Goal: Navigation & Orientation: Find specific page/section

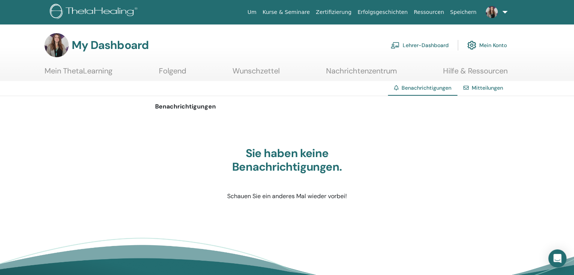
click at [432, 47] on link "Lehrer-Dashboard" at bounding box center [419, 45] width 58 height 17
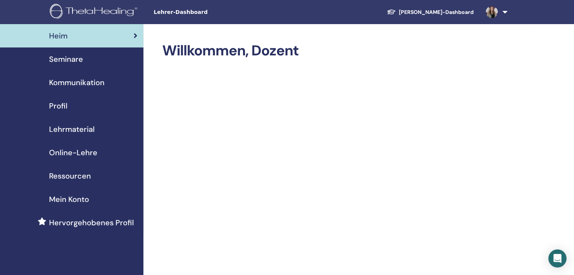
click at [72, 61] on span "Seminare" at bounding box center [66, 59] width 34 height 11
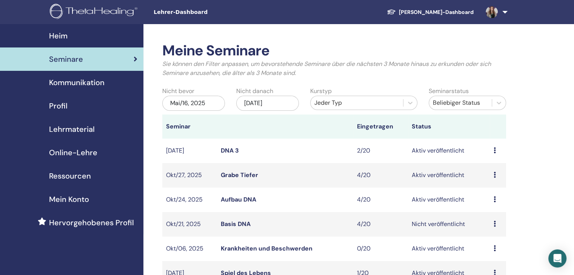
click at [507, 11] on link at bounding box center [494, 12] width 31 height 24
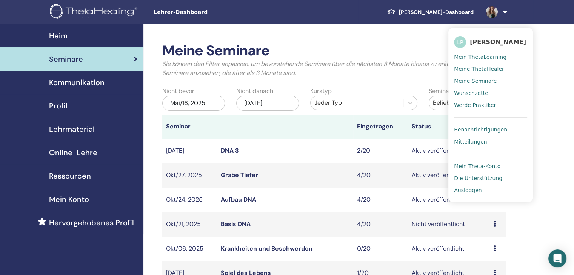
click at [479, 145] on span "Mitteilungen" at bounding box center [470, 141] width 33 height 7
